Goal: Information Seeking & Learning: Learn about a topic

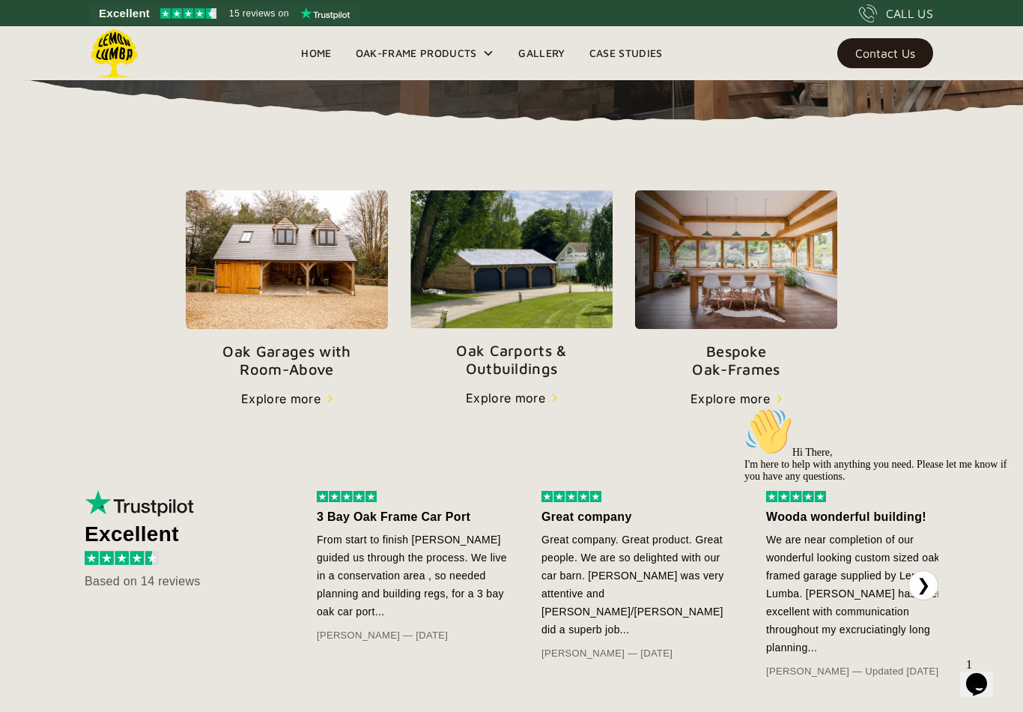
scroll to position [446, 0]
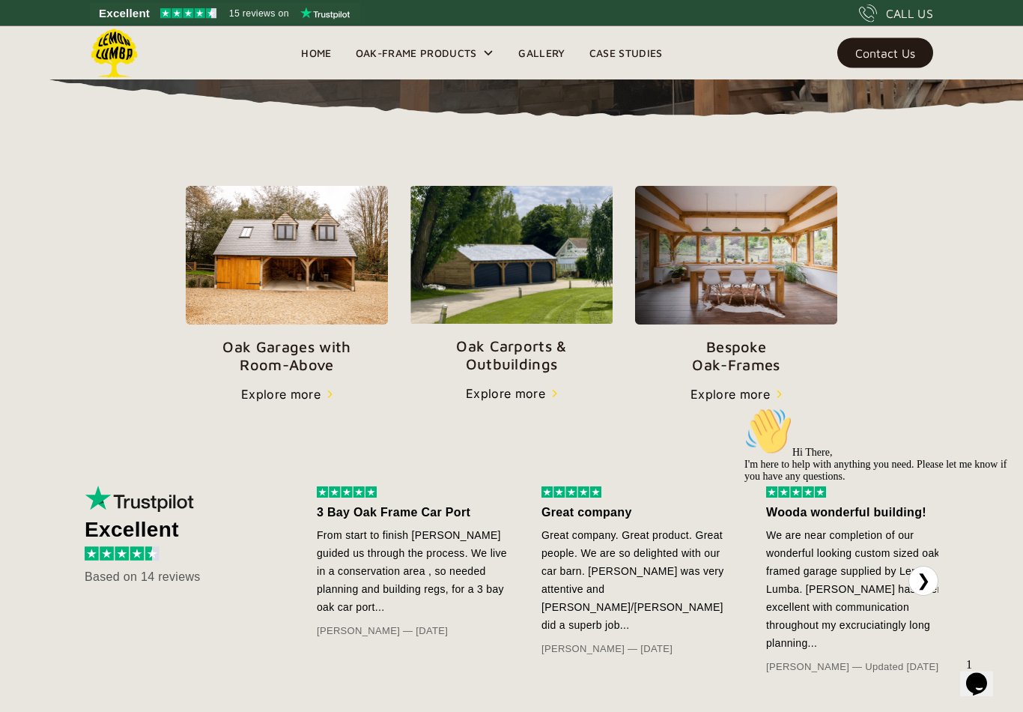
click at [516, 360] on p "Oak Carports & Outbuildings" at bounding box center [511, 356] width 202 height 36
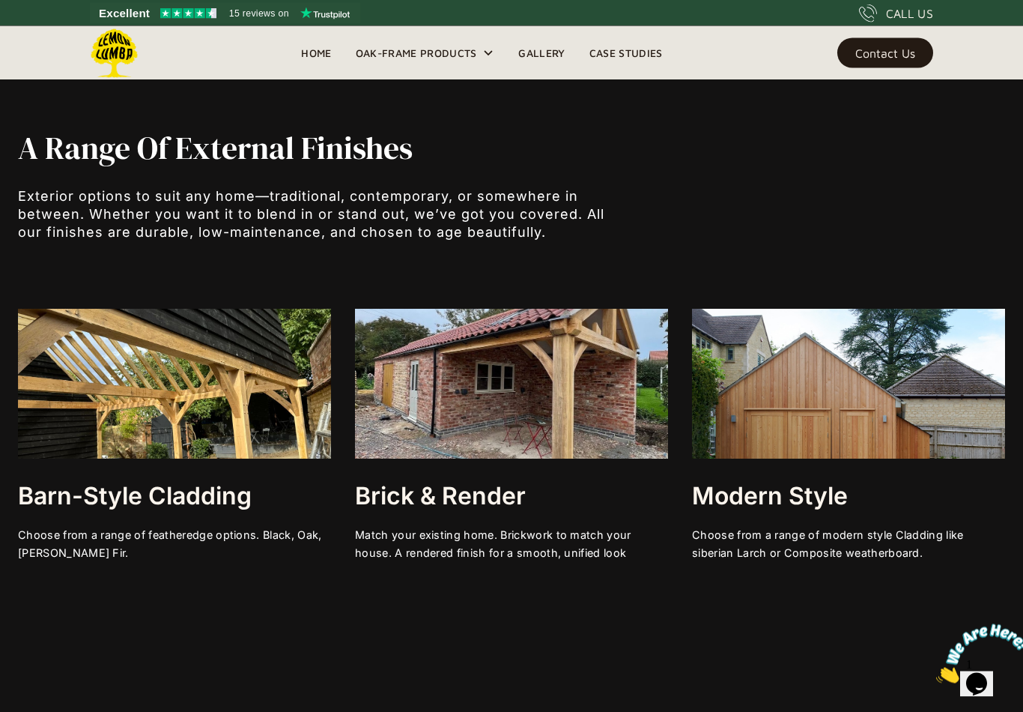
scroll to position [4486, 0]
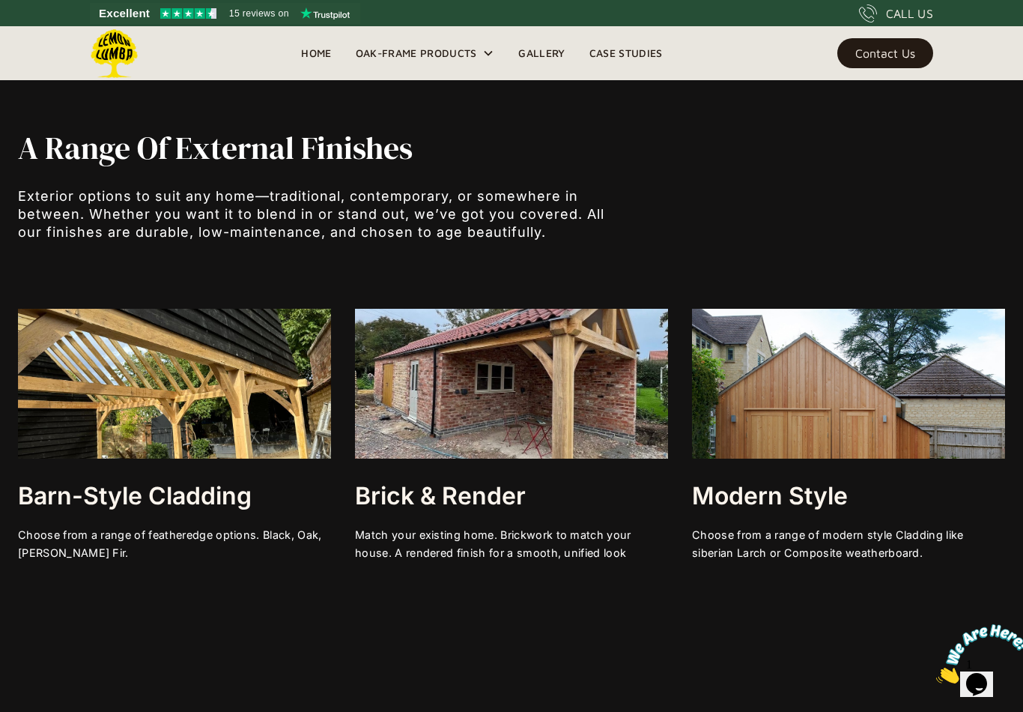
click at [941, 362] on img at bounding box center [848, 384] width 313 height 150
click at [809, 489] on h3 "Modern Style" at bounding box center [848, 496] width 313 height 30
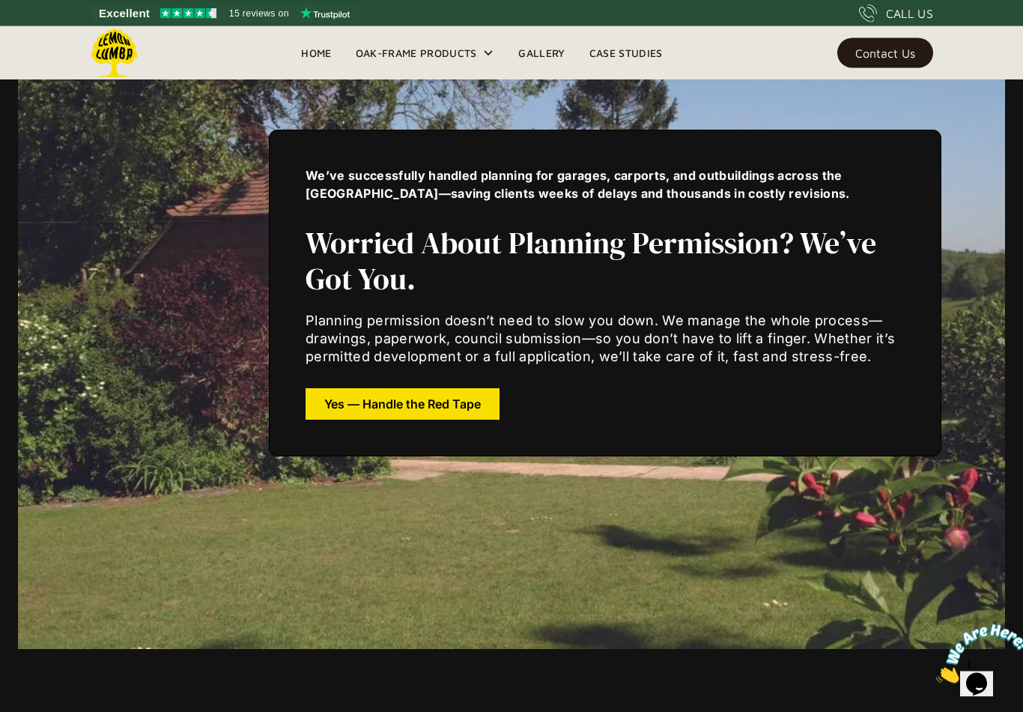
scroll to position [5753, 0]
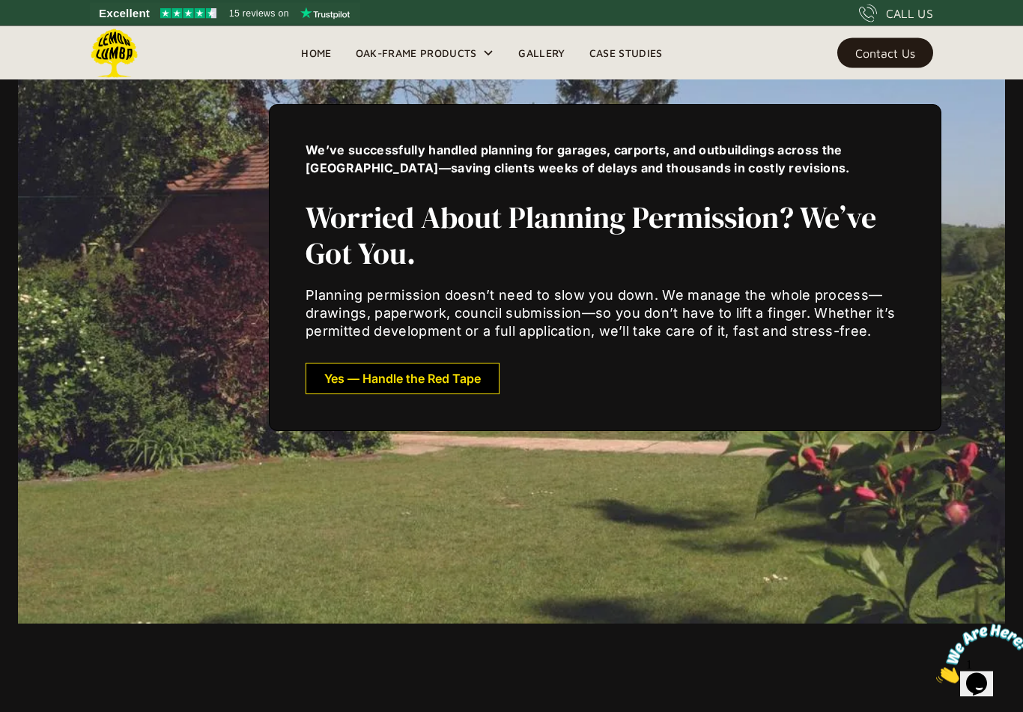
click at [455, 383] on div "Yes — Handle the Red Tape" at bounding box center [402, 379] width 157 height 10
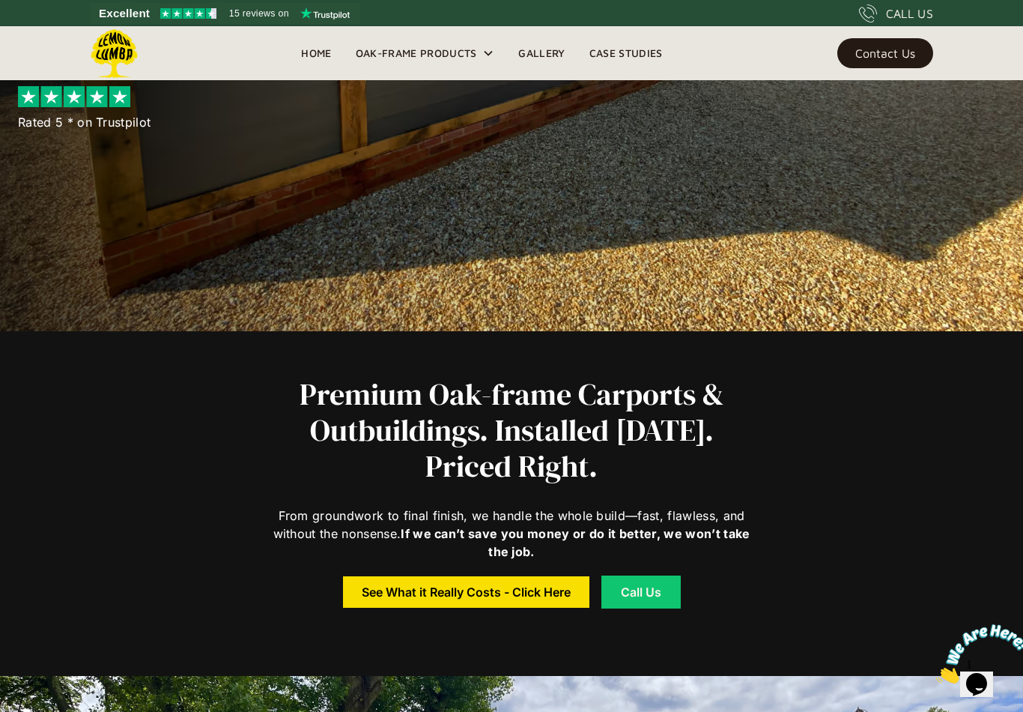
scroll to position [0, 0]
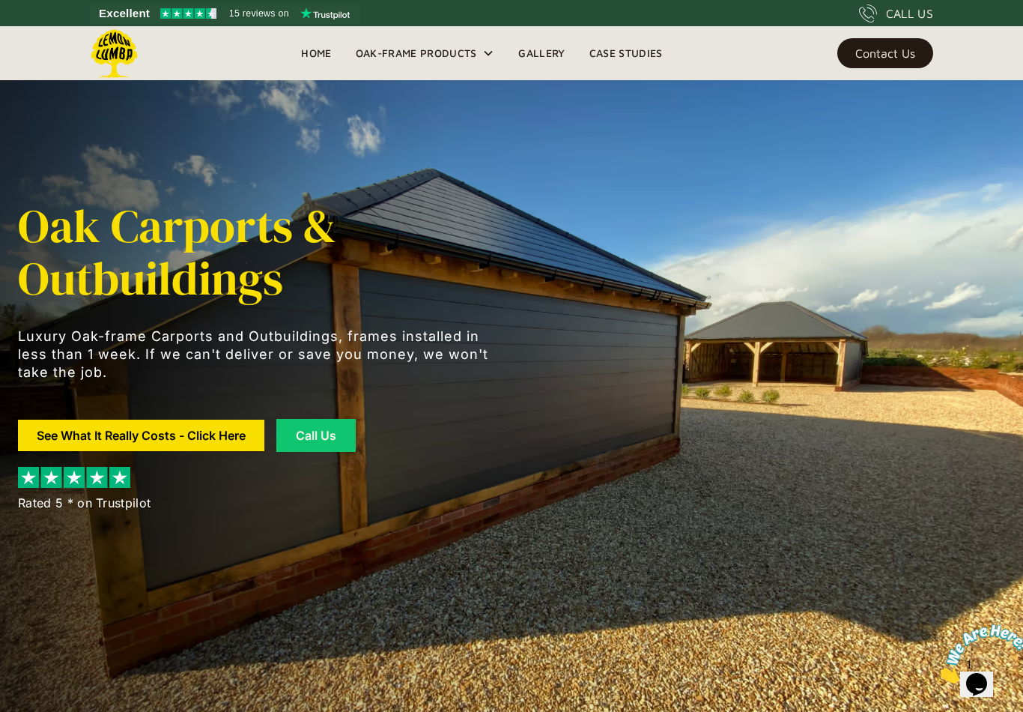
click at [323, 58] on link "Home" at bounding box center [316, 53] width 54 height 22
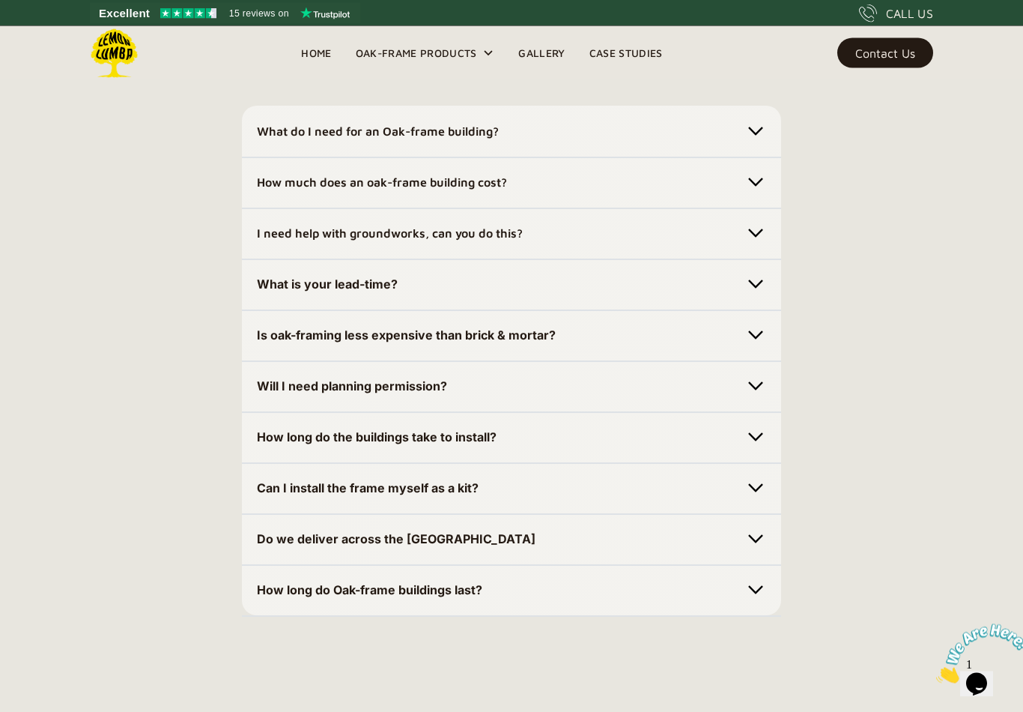
scroll to position [4328, 0]
click at [764, 243] on img at bounding box center [755, 232] width 21 height 21
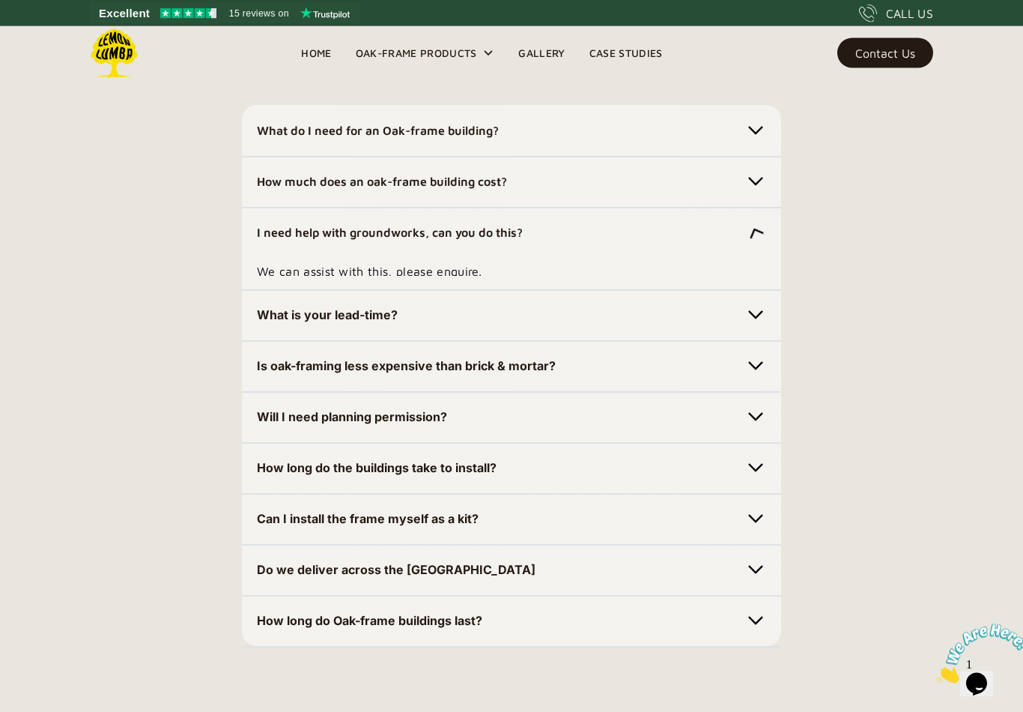
scroll to position [4329, 0]
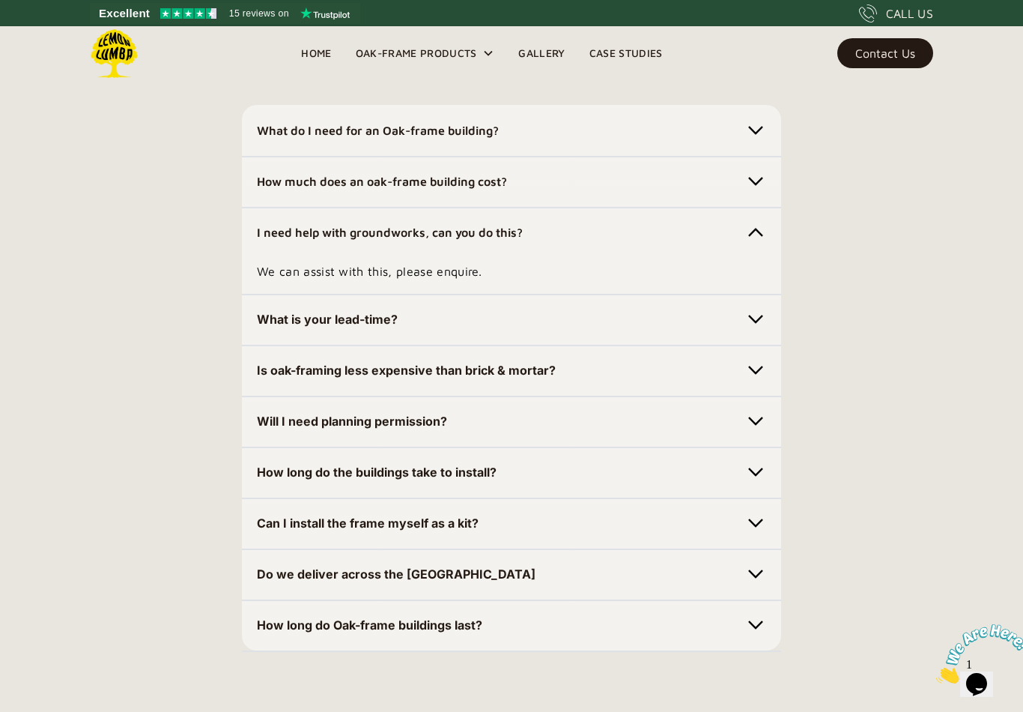
click at [891, 288] on div "Your Questions, Clearly Answered We believe in full transparency. Explore the m…" at bounding box center [511, 320] width 1023 height 659
click at [756, 242] on img at bounding box center [755, 232] width 21 height 21
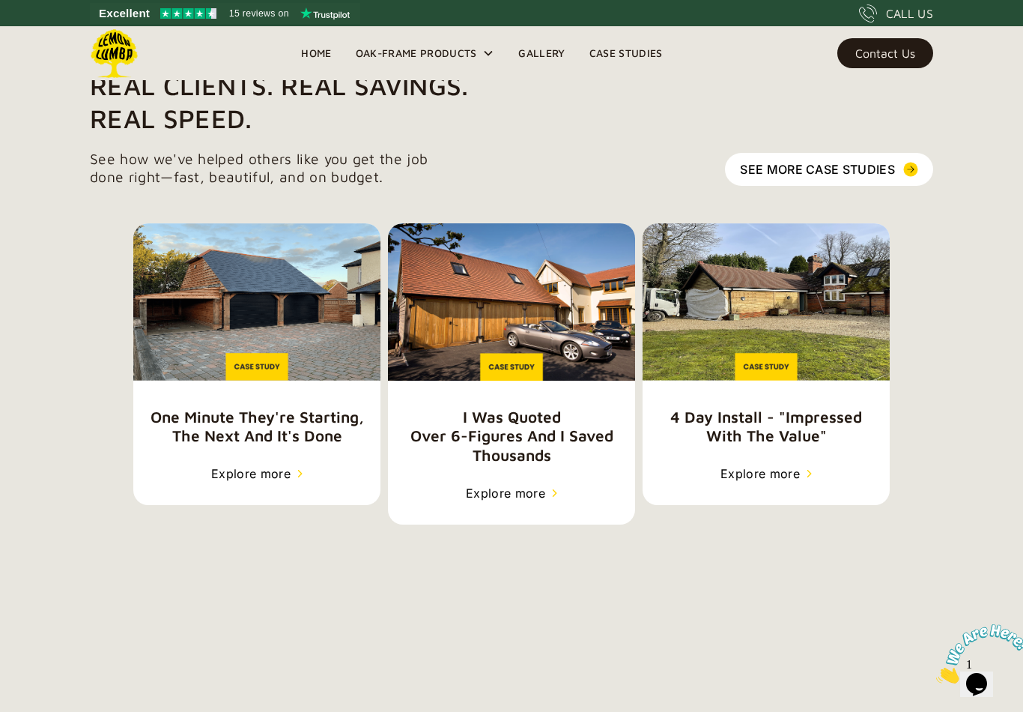
scroll to position [2217, 0]
click at [638, 37] on nav "Home Oak-Frame Products Oak Carports & Outbuildings Luxury Oak-frame Carports a…" at bounding box center [481, 53] width 385 height 54
click at [642, 50] on link "Case Studies" at bounding box center [625, 53] width 97 height 22
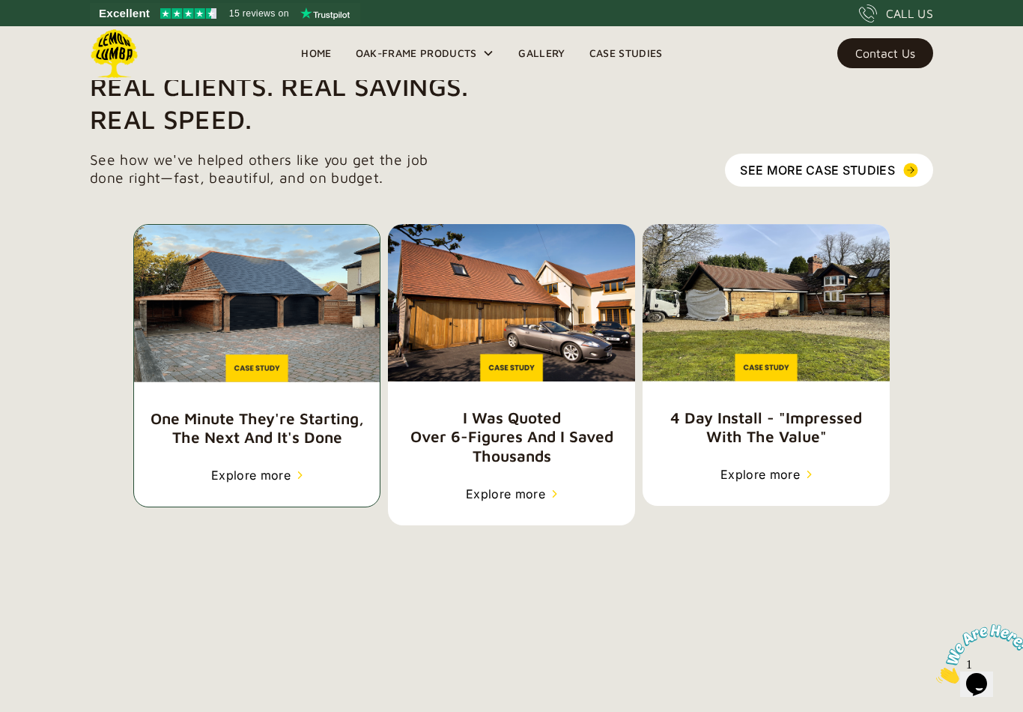
click at [227, 419] on h5 "one minute they're starting, the next and it's done" at bounding box center [257, 428] width 246 height 38
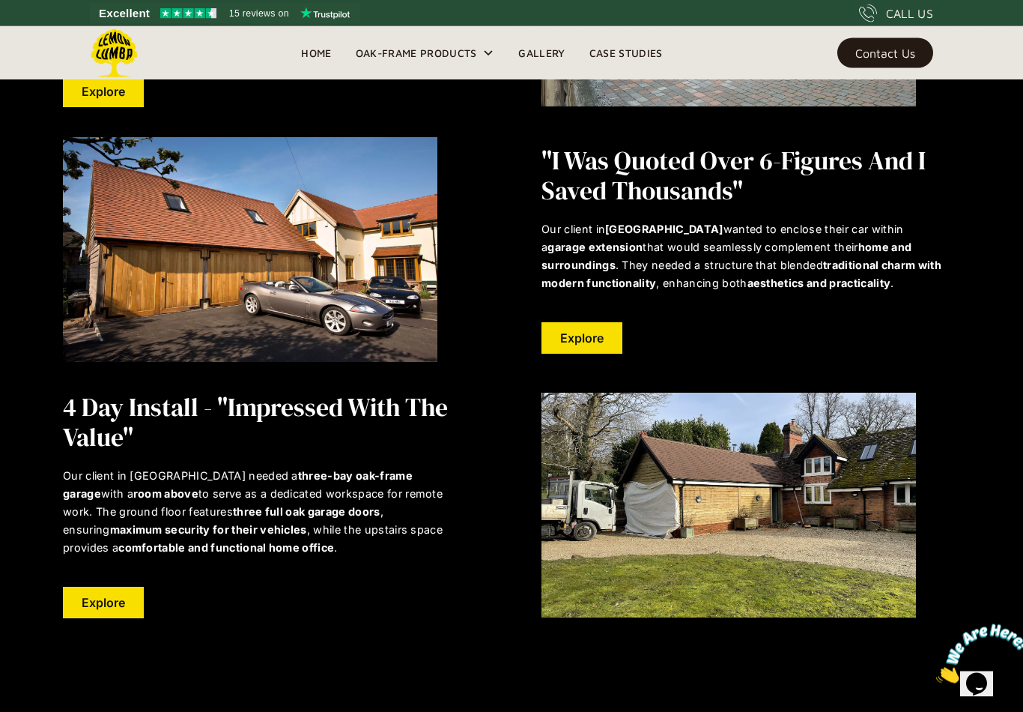
scroll to position [3199, 0]
click at [108, 586] on link "Explore" at bounding box center [103, 601] width 81 height 31
